Goal: Task Accomplishment & Management: Use online tool/utility

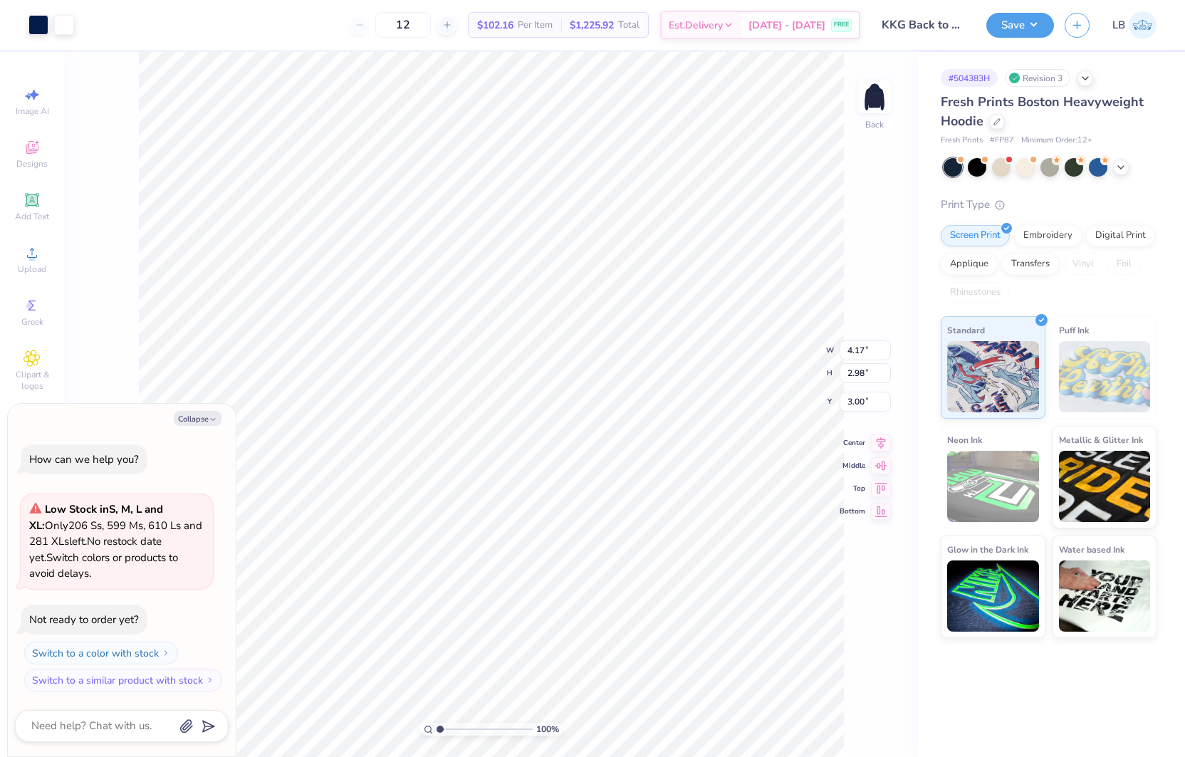
type textarea "x"
type input "4.14"
type input "2.96"
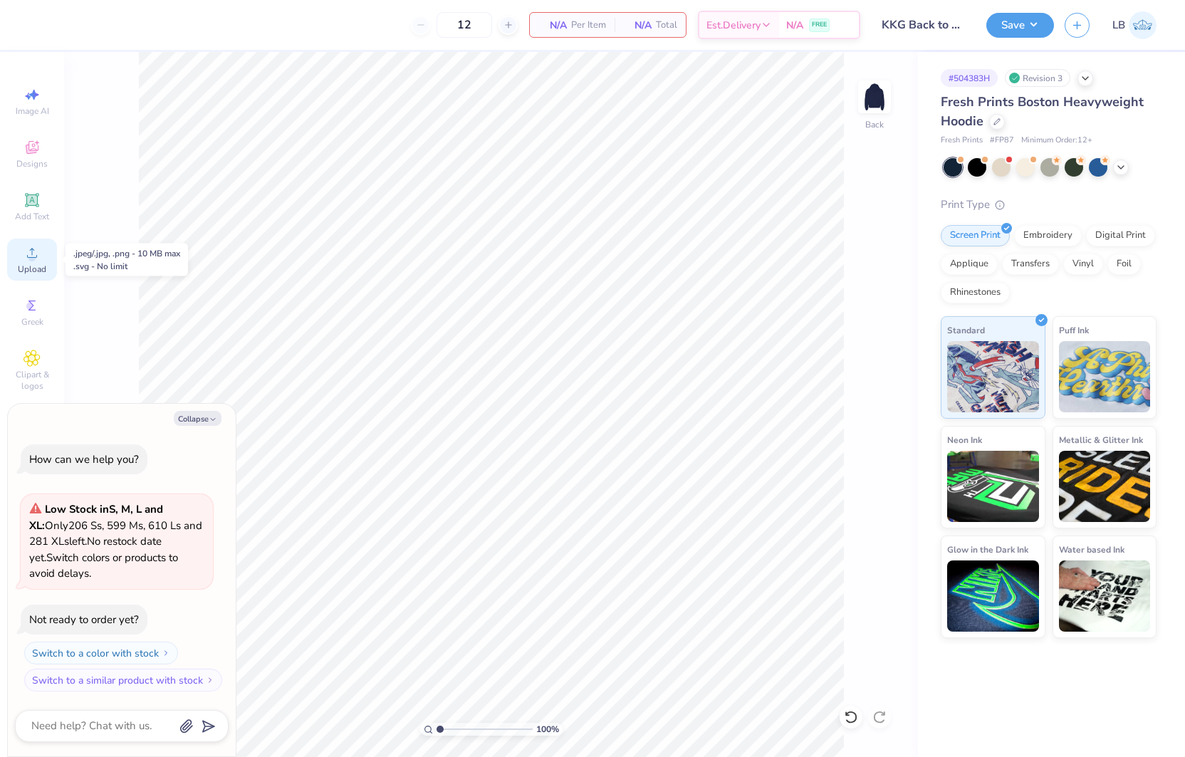
click at [41, 256] on div "Upload" at bounding box center [32, 260] width 50 height 42
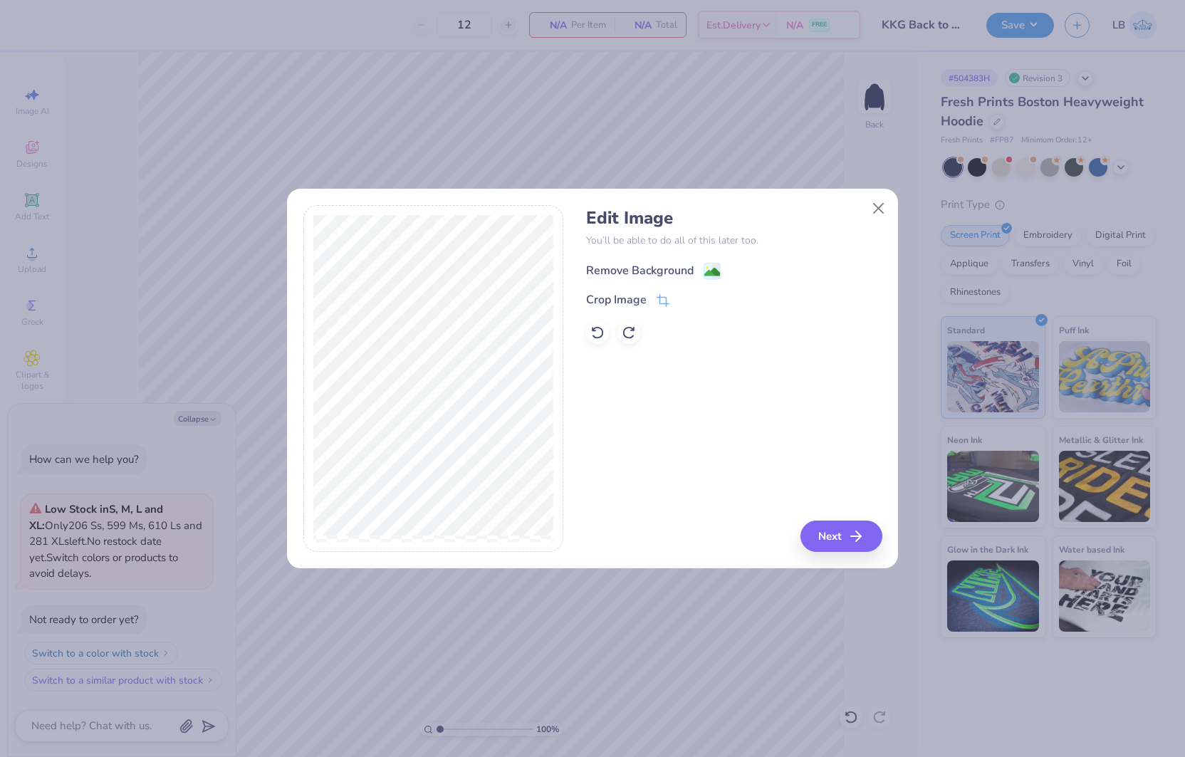
click at [713, 270] on image at bounding box center [713, 272] width 16 height 16
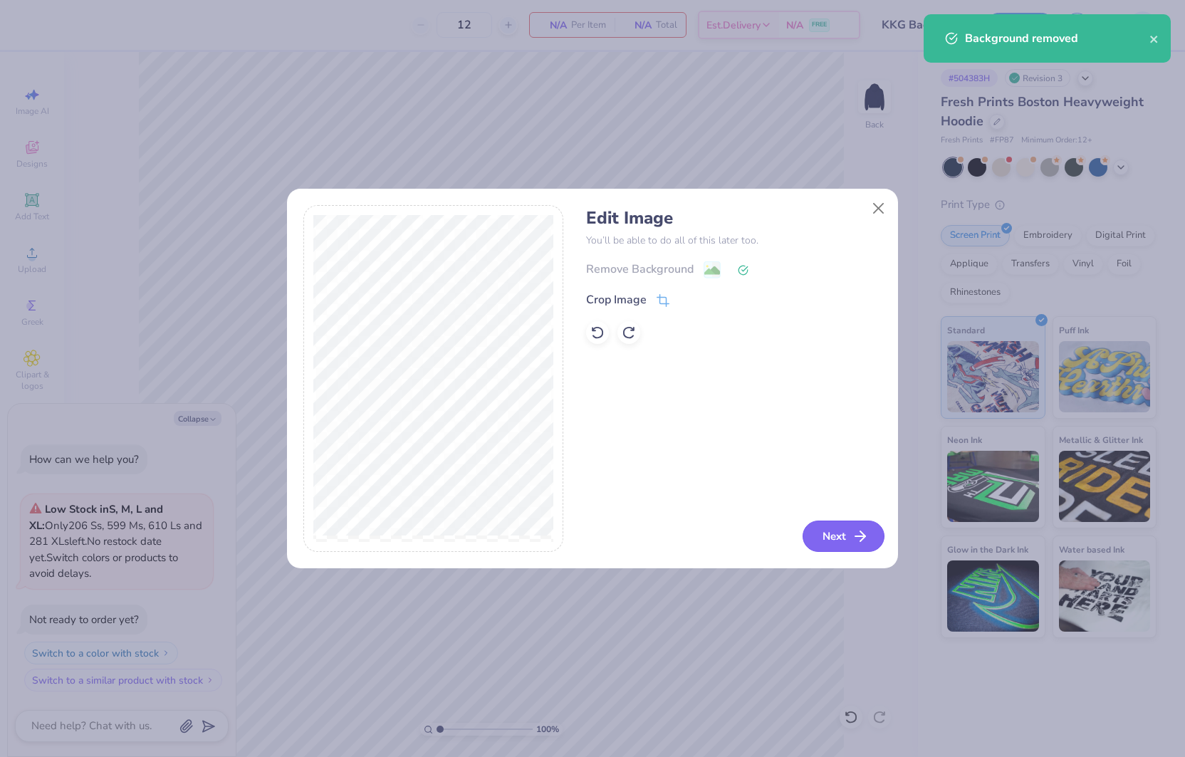
click at [846, 536] on button "Next" at bounding box center [844, 536] width 82 height 31
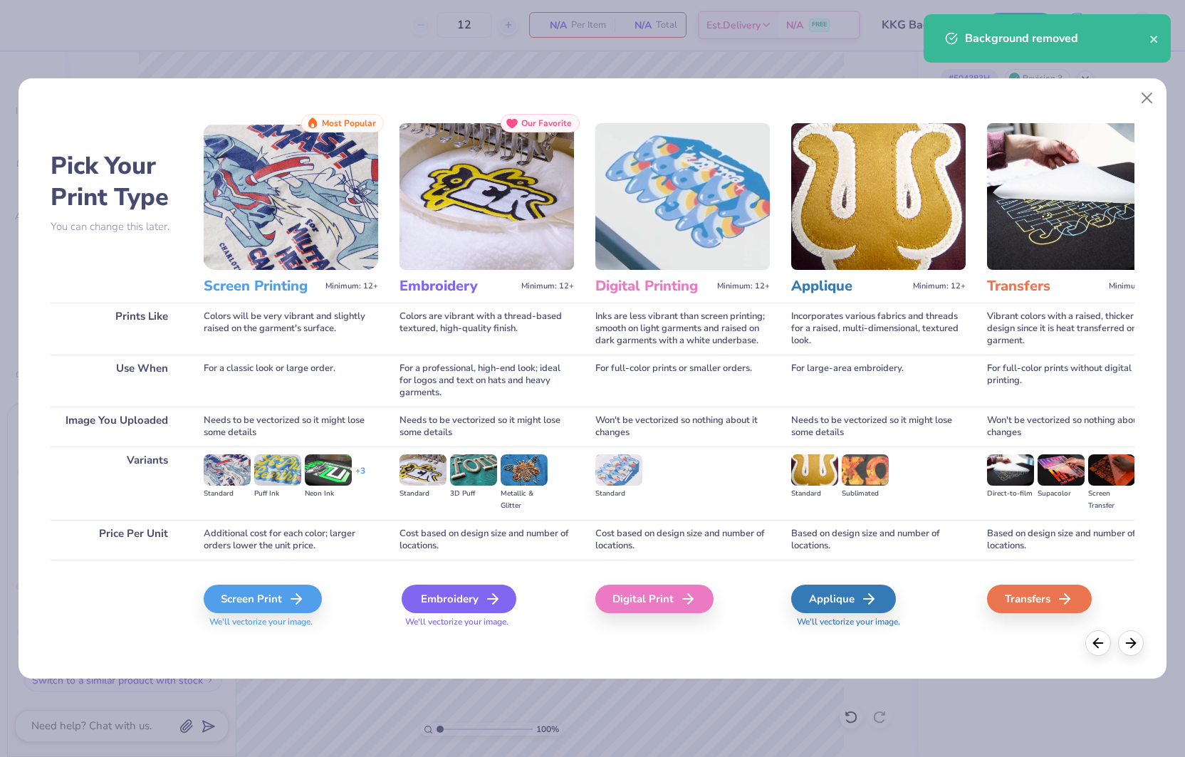
click at [487, 596] on icon at bounding box center [492, 599] width 17 height 17
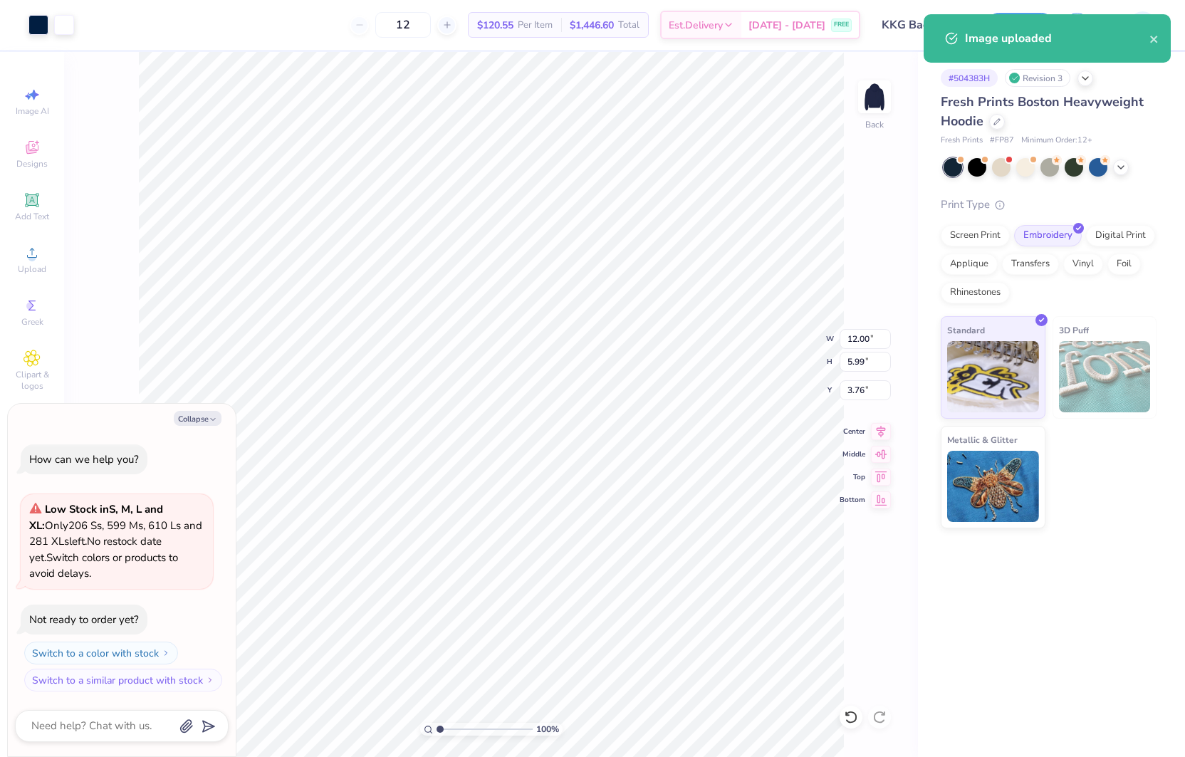
type textarea "x"
type input "10.75"
type input "5.36"
click at [862, 336] on input "10.75" at bounding box center [865, 339] width 51 height 20
click at [862, 336] on input "10.73" at bounding box center [865, 339] width 51 height 20
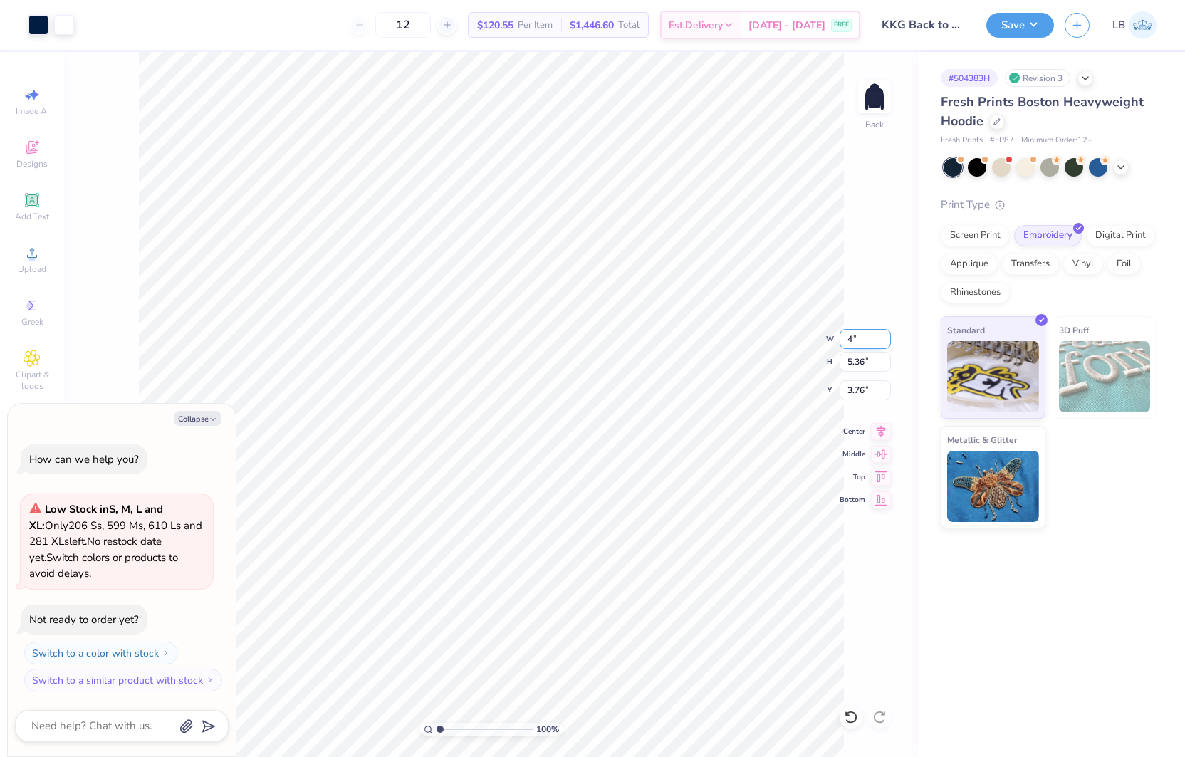
type input "4.00"
type textarea "x"
type input "2.00"
type input "5.44"
type textarea "x"
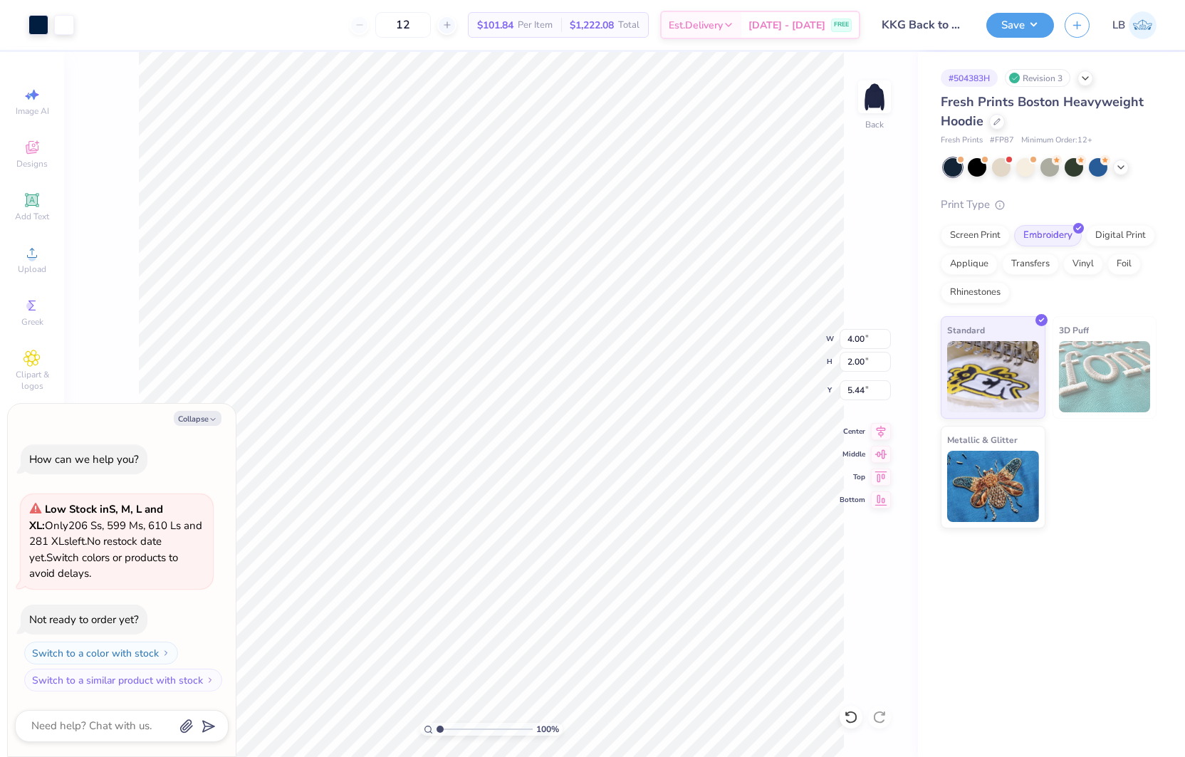
type input "3.00"
click at [187, 421] on button "Collapse" at bounding box center [198, 418] width 48 height 15
type textarea "x"
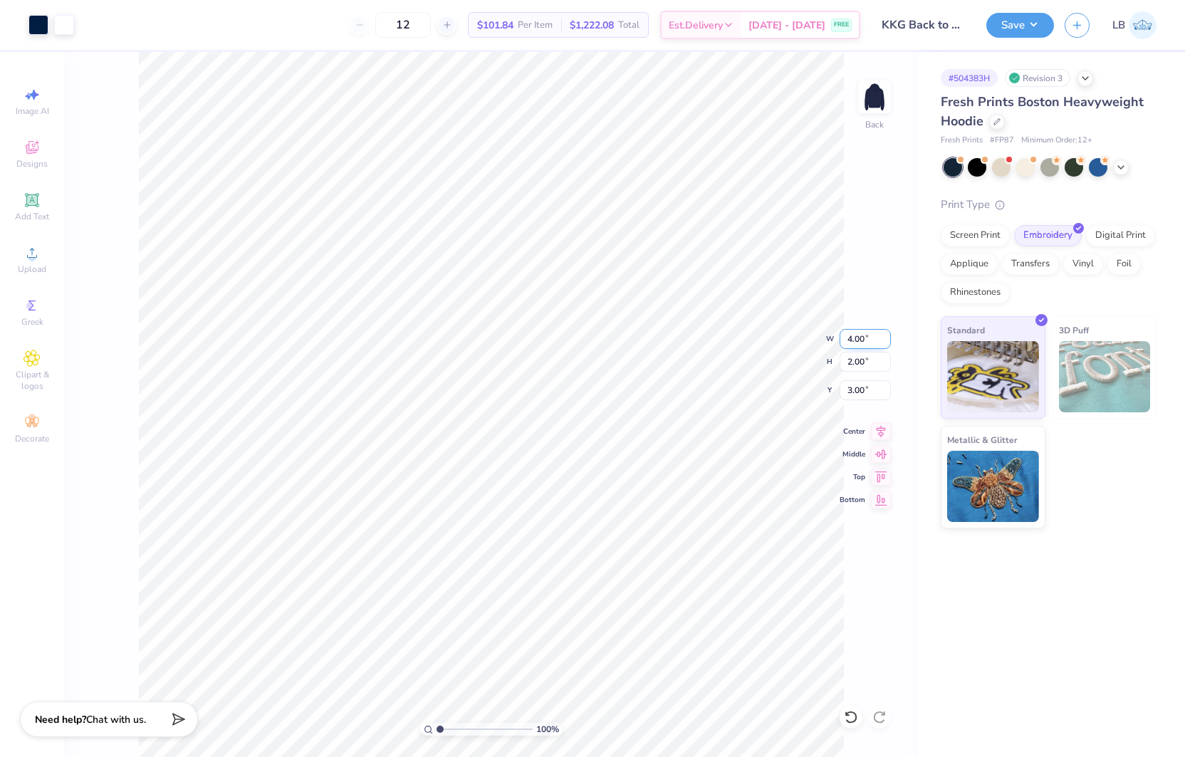
click at [860, 335] on input "4.00" at bounding box center [865, 339] width 51 height 20
type input "6.00"
type input "2.99"
type input "2.50"
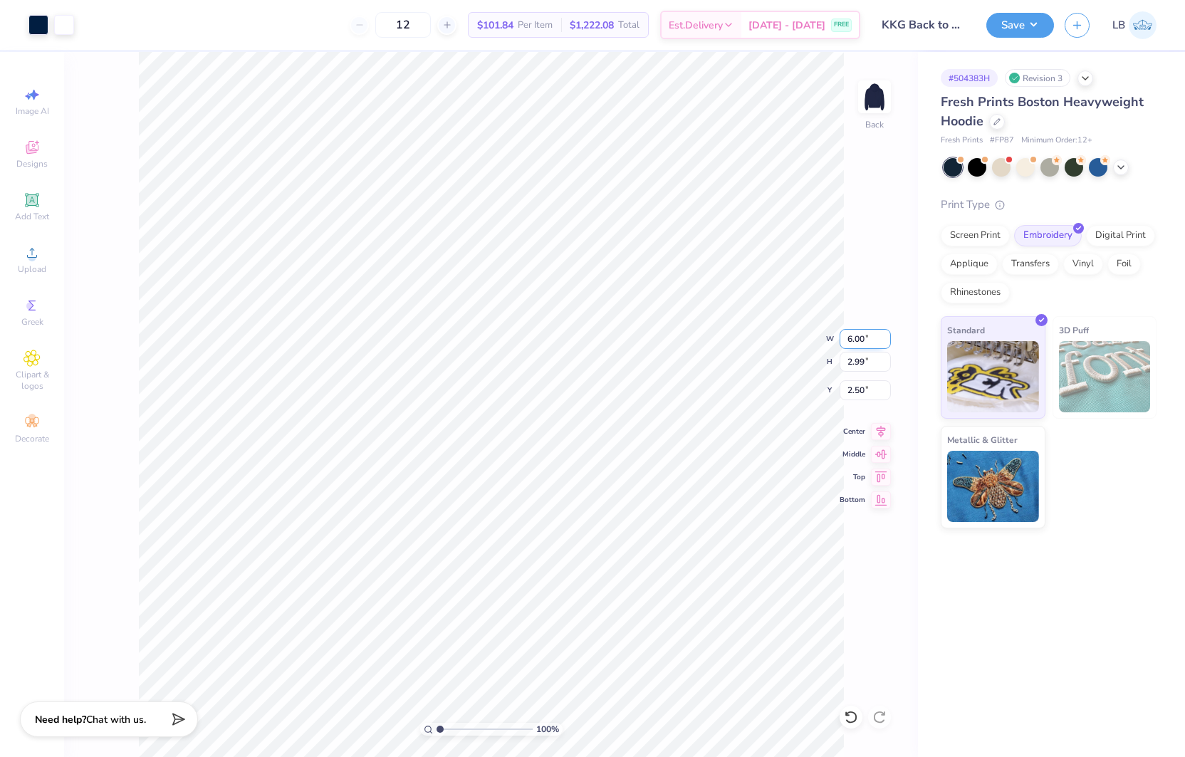
click at [878, 343] on input "6.00" at bounding box center [865, 339] width 51 height 20
click at [862, 338] on input "6.00" at bounding box center [865, 339] width 51 height 20
type input "5.00"
type input "2.50"
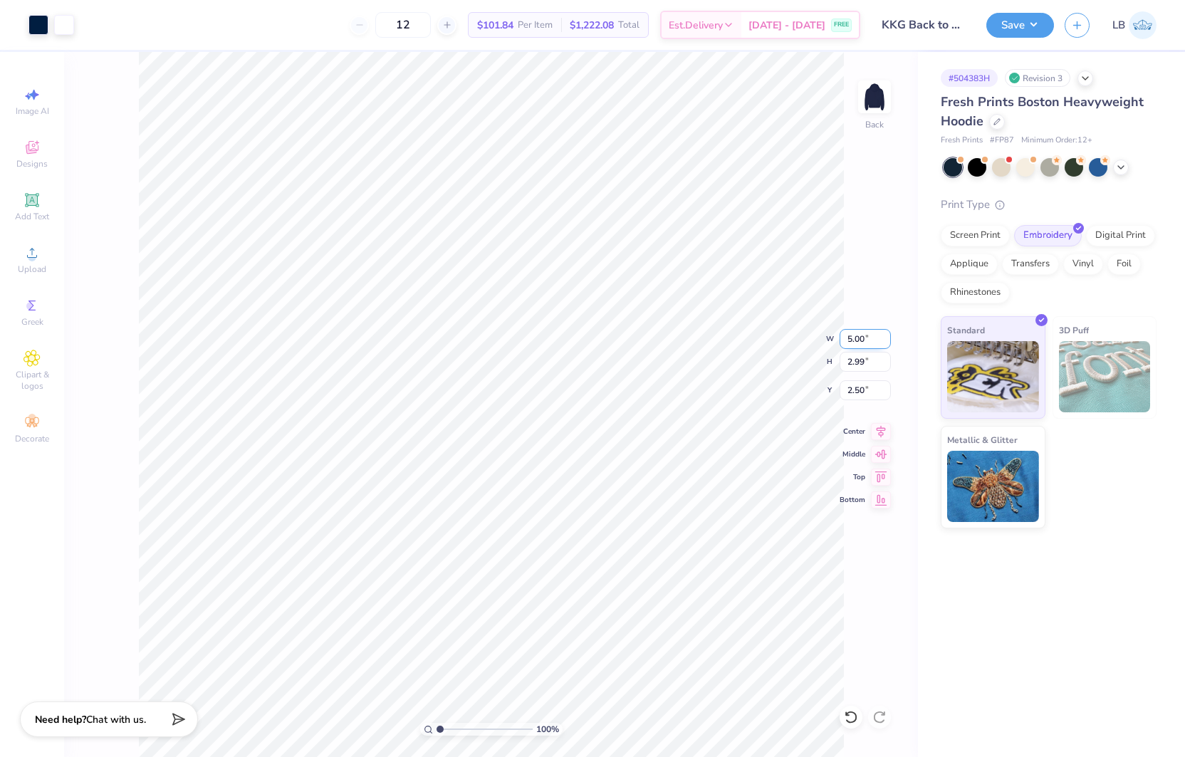
type input "2.75"
click at [859, 338] on input "5.00" at bounding box center [865, 339] width 51 height 20
type input "4.50"
type input "2.25"
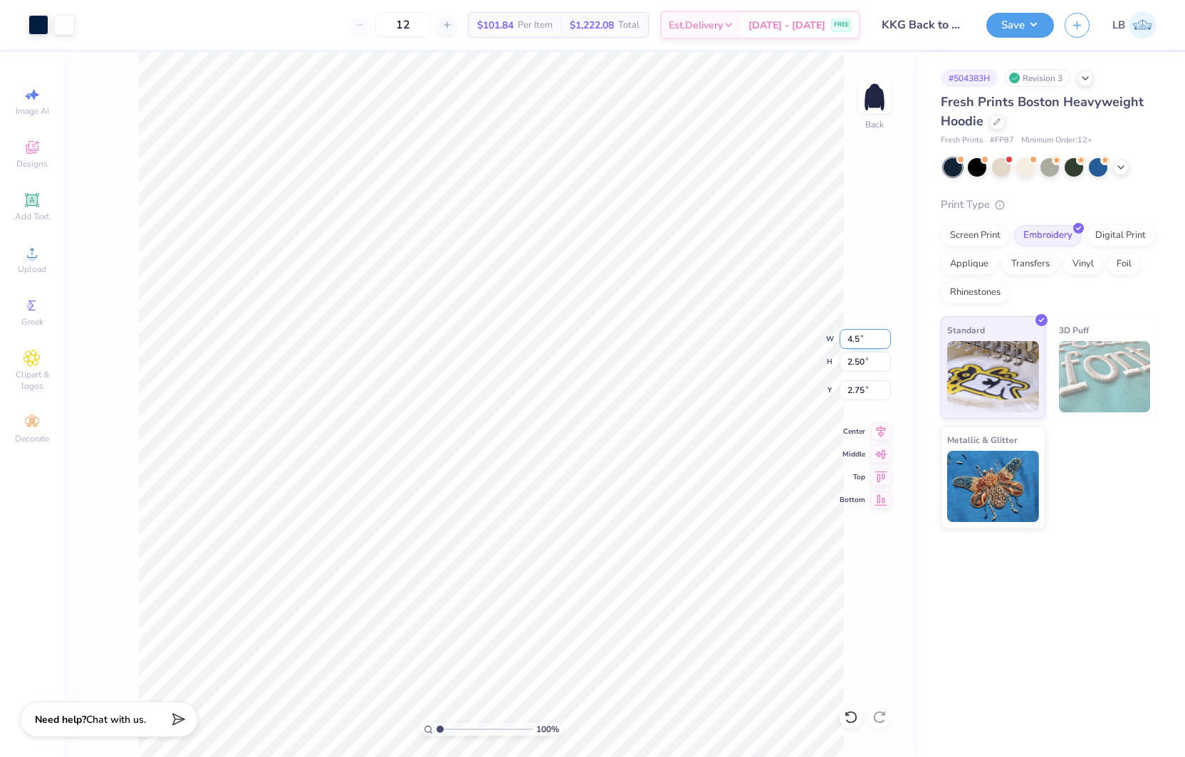
type input "2.88"
click at [1002, 30] on button "Save" at bounding box center [1021, 23] width 68 height 25
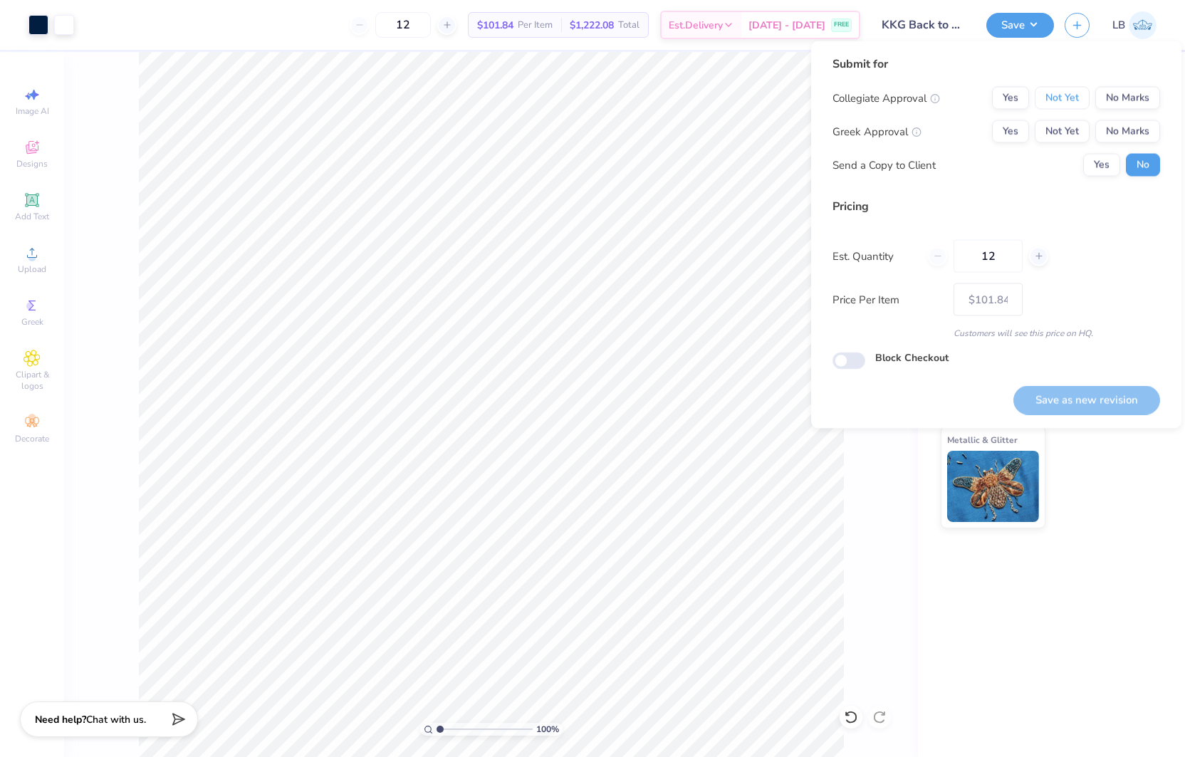
click at [1052, 96] on button "Not Yet" at bounding box center [1062, 98] width 55 height 23
drag, startPoint x: 1059, startPoint y: 135, endPoint x: 1088, endPoint y: 416, distance: 282.9
click at [1059, 135] on button "Not Yet" at bounding box center [1062, 131] width 55 height 23
click at [1091, 384] on div "Save as new revision" at bounding box center [1087, 392] width 147 height 45
click at [1087, 393] on button "Save as new revision" at bounding box center [1087, 399] width 147 height 29
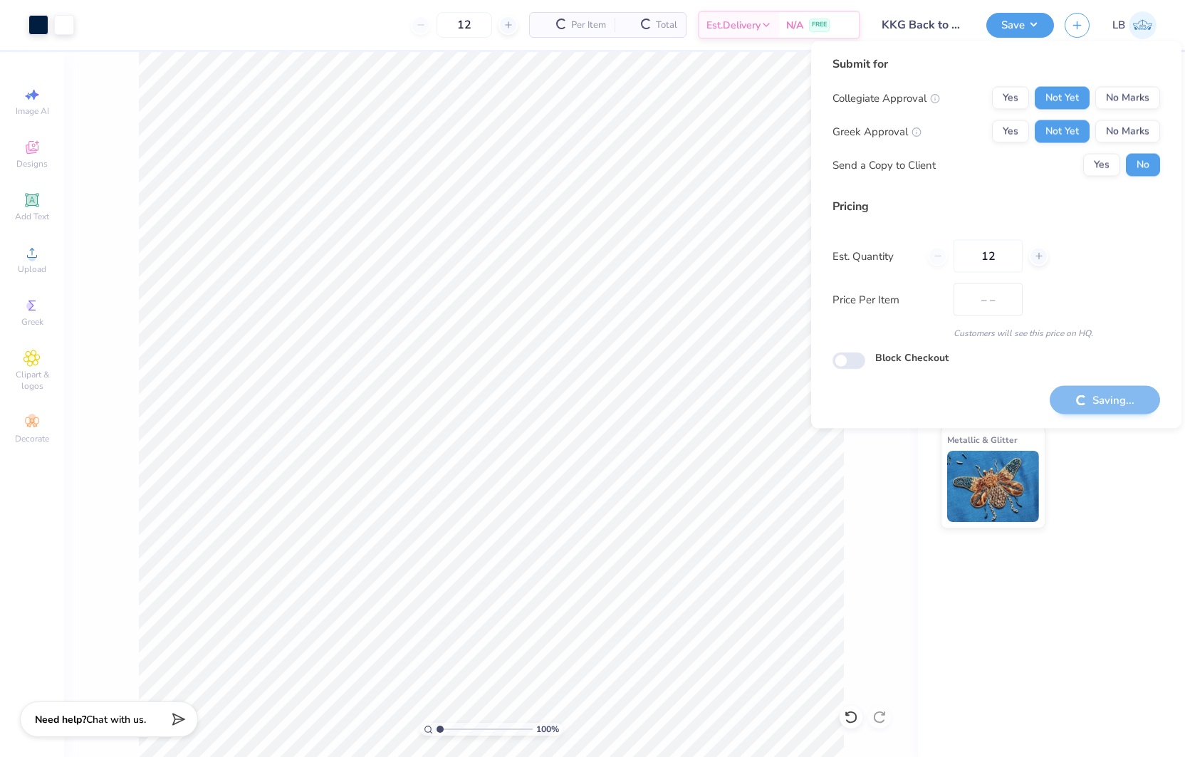
type input "$101.84"
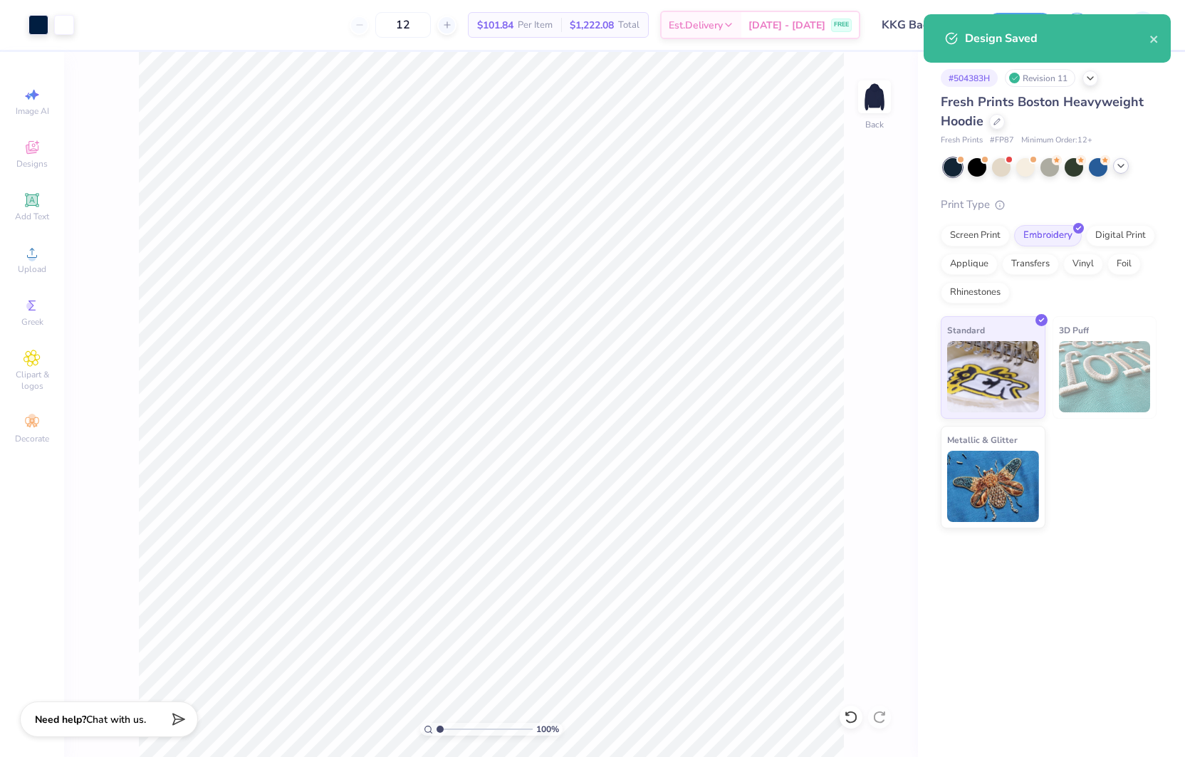
click at [1117, 165] on icon at bounding box center [1121, 165] width 11 height 11
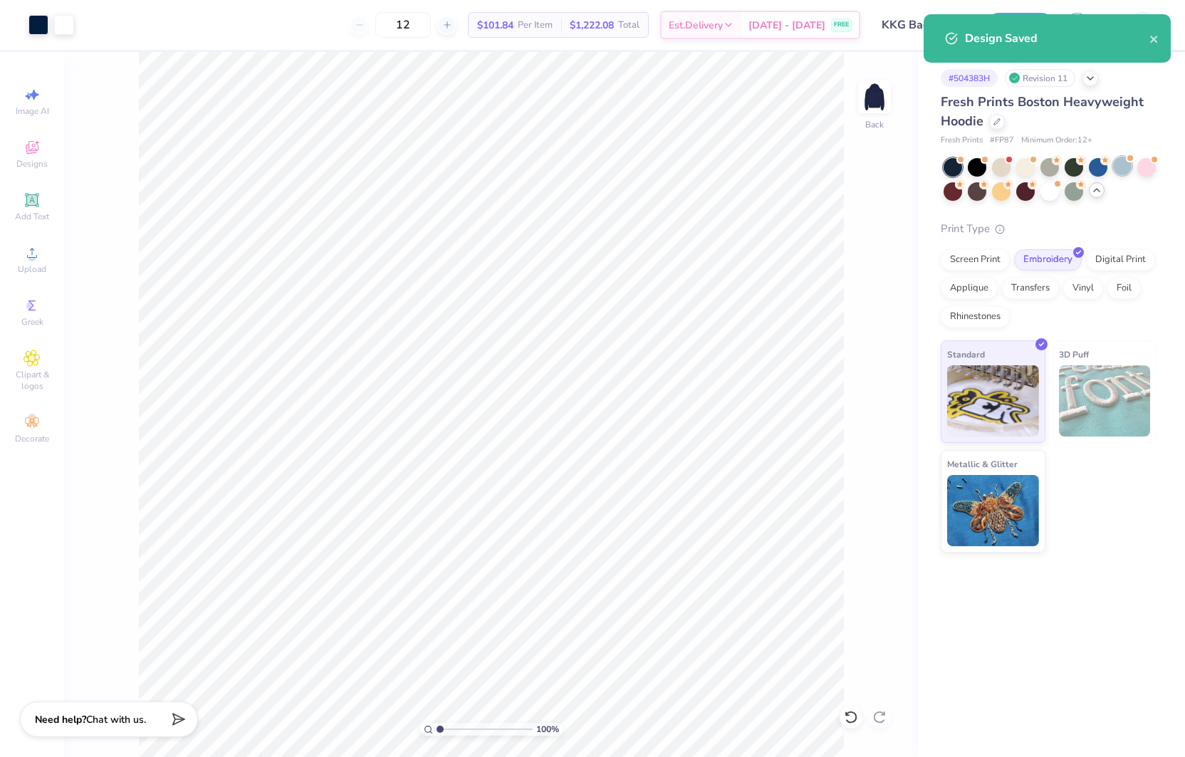
click at [1119, 168] on div at bounding box center [1123, 166] width 19 height 19
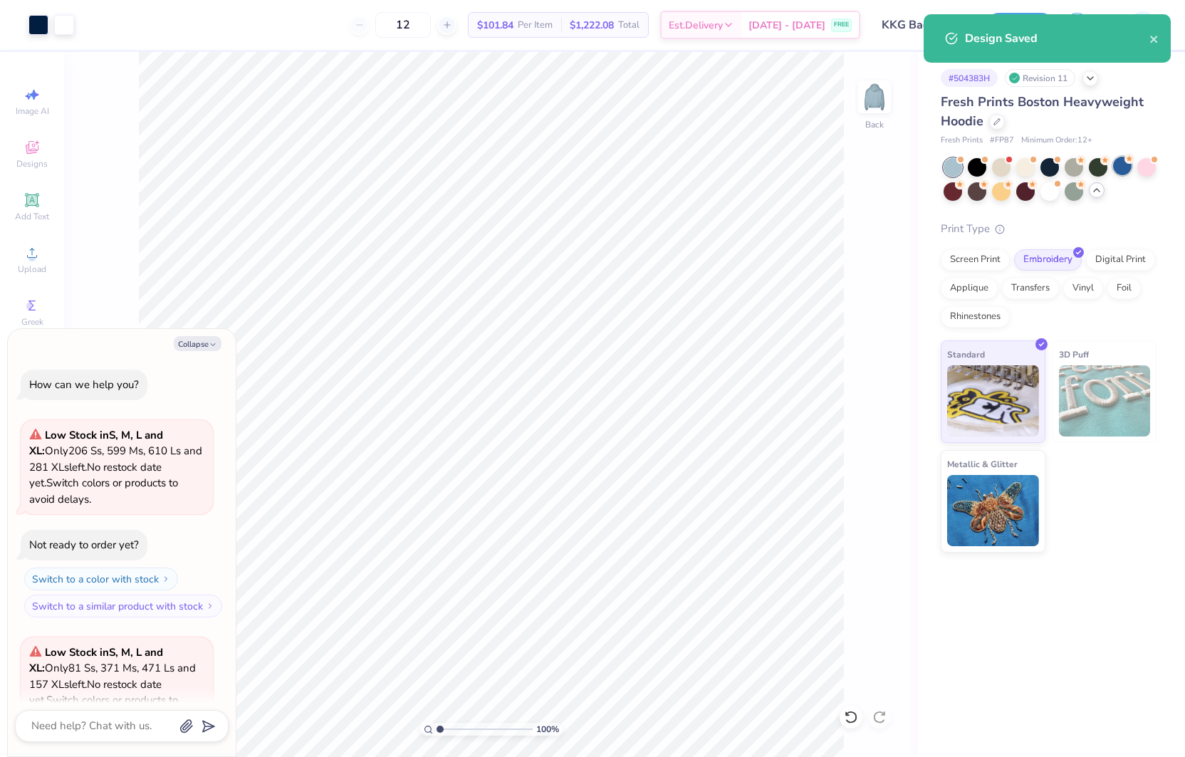
scroll to position [142, 0]
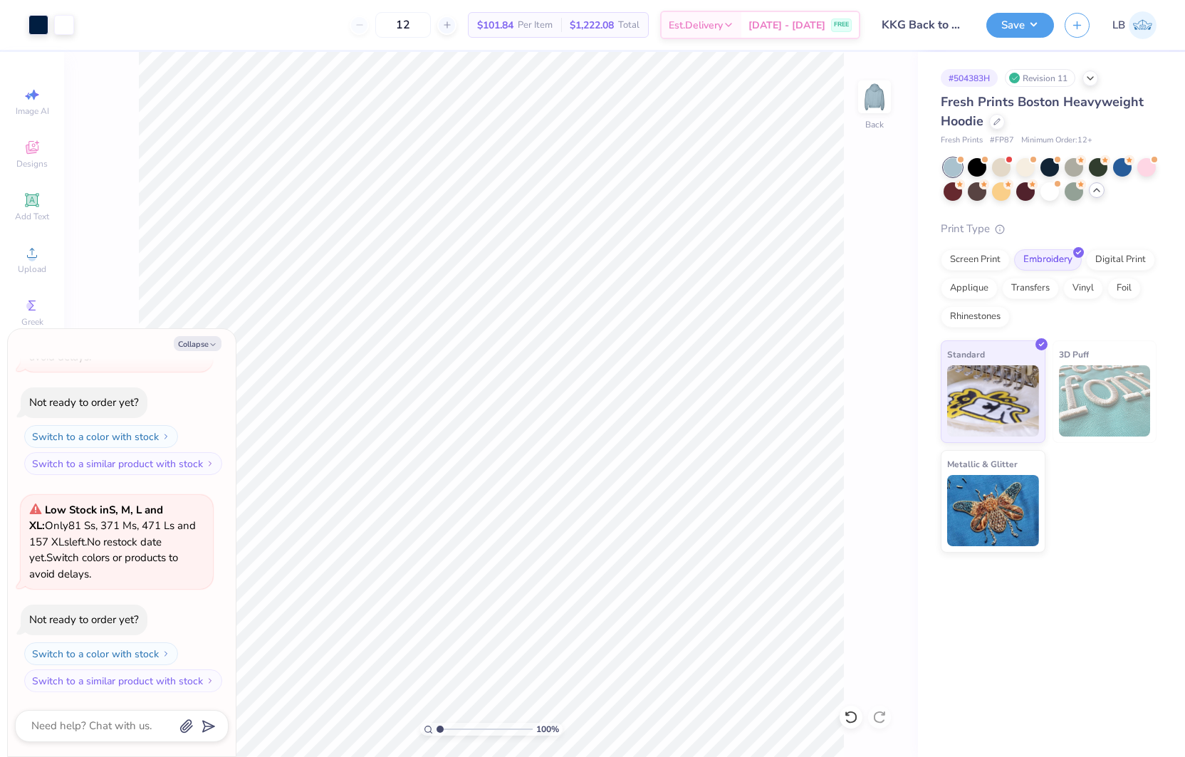
click at [1014, 26] on div "Art colors 12 $101.84 Per Item $1,222.08 Total Est. Delivery [DATE] - [DATE] FR…" at bounding box center [592, 378] width 1185 height 757
click at [1010, 25] on button "Save" at bounding box center [1021, 23] width 68 height 25
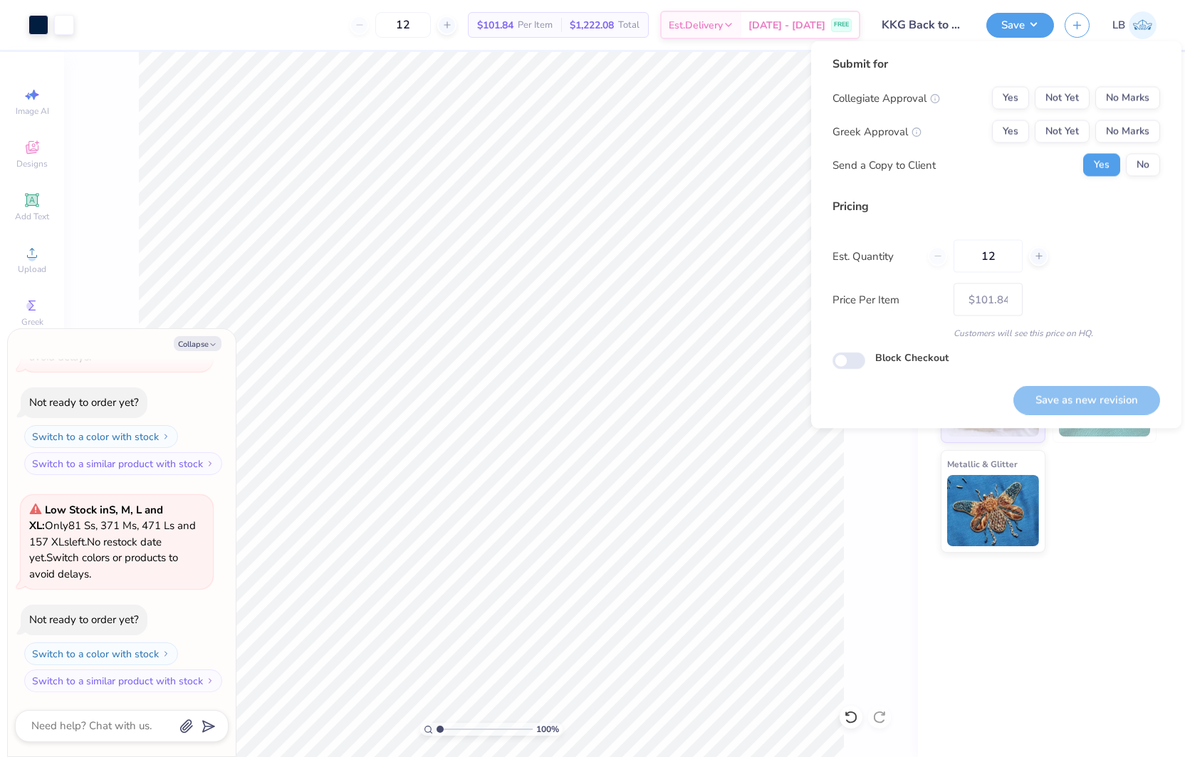
click at [1056, 83] on div "Submit for Collegiate Approval Yes Not Yet No Marks Greek Approval Yes Not Yet …" at bounding box center [997, 122] width 328 height 132
click at [1065, 110] on div "Collegiate Approval Yes Not Yet No Marks Greek Approval Yes Not Yet No Marks Se…" at bounding box center [997, 132] width 328 height 90
drag, startPoint x: 1067, startPoint y: 130, endPoint x: 1067, endPoint y: 115, distance: 15.7
click at [1067, 123] on button "Not Yet" at bounding box center [1062, 131] width 55 height 23
click at [1081, 98] on button "Not Yet" at bounding box center [1062, 98] width 55 height 23
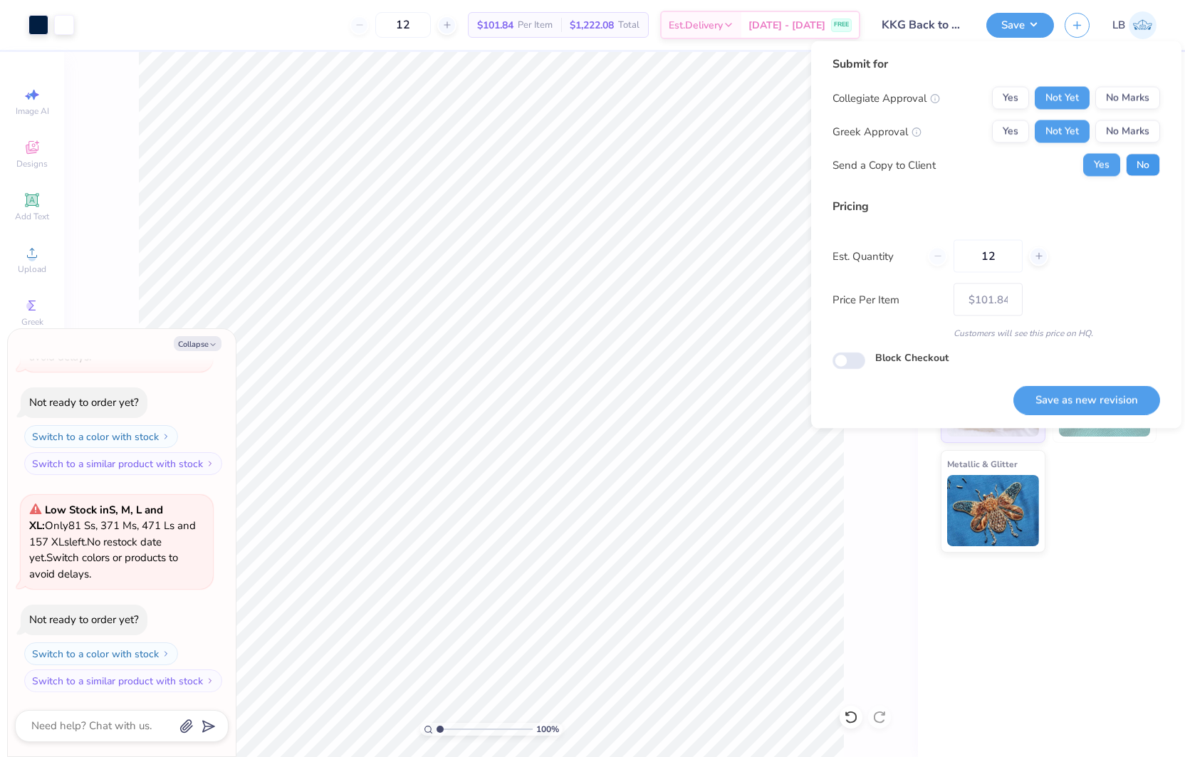
click at [1138, 167] on button "No" at bounding box center [1143, 165] width 34 height 23
type textarea "x"
click at [1085, 393] on button "Save as new revision" at bounding box center [1087, 399] width 147 height 29
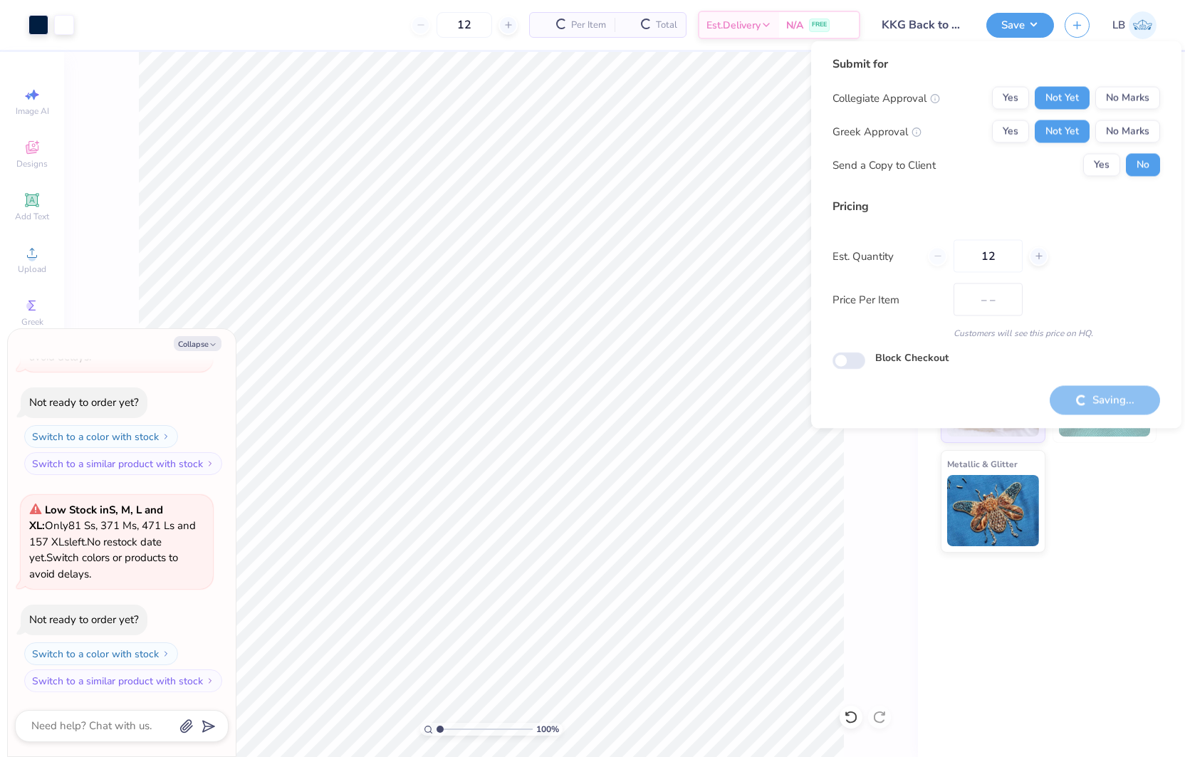
type input "$101.84"
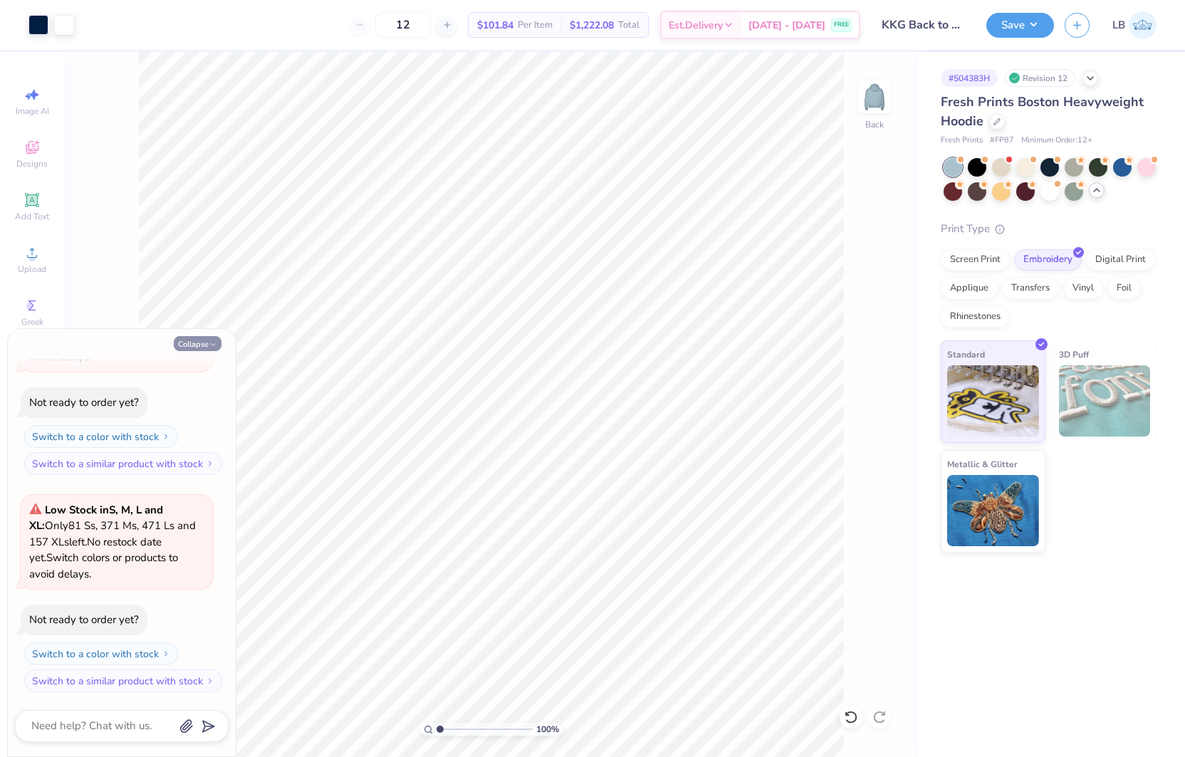
click at [205, 345] on button "Collapse" at bounding box center [198, 343] width 48 height 15
type textarea "x"
